Goal: Find contact information: Find contact information

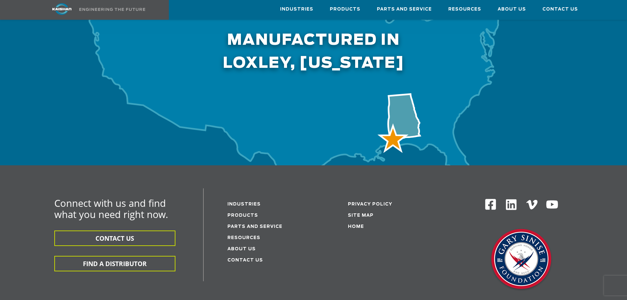
scroll to position [2042, 0]
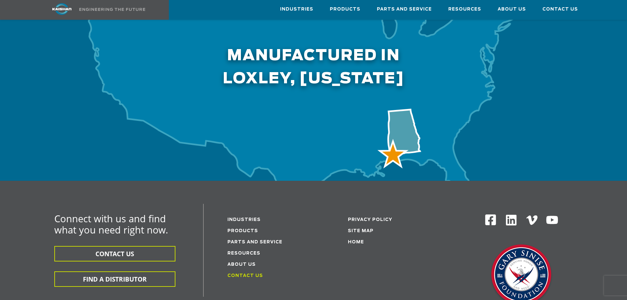
click at [241, 274] on link "Contact Us" at bounding box center [246, 276] width 36 height 4
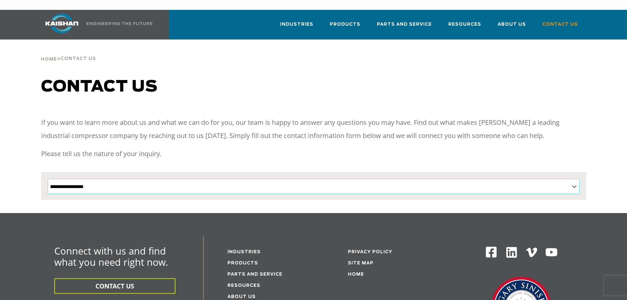
click at [574, 179] on select "**********" at bounding box center [314, 186] width 532 height 15
